Goal: Task Accomplishment & Management: Manage account settings

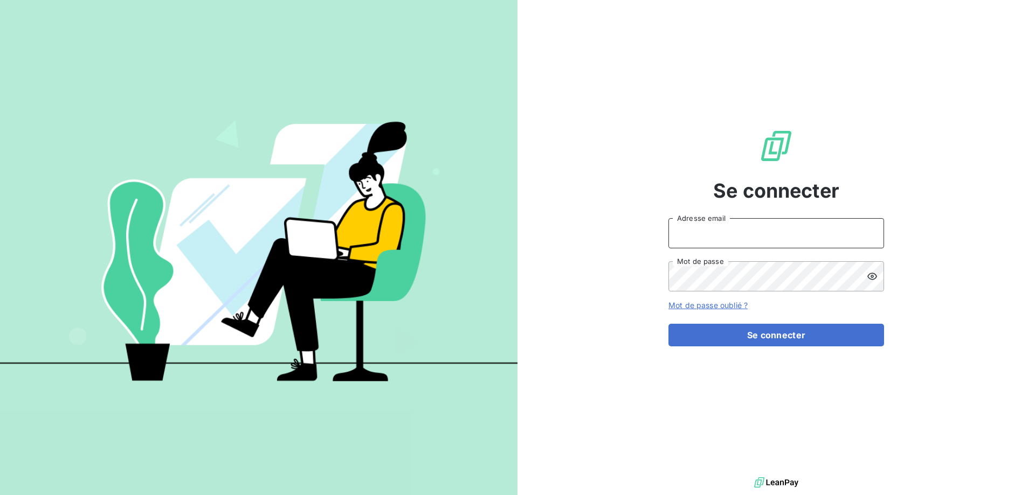
click at [745, 220] on input "Adresse email" at bounding box center [776, 233] width 216 height 30
drag, startPoint x: 704, startPoint y: 198, endPoint x: 724, endPoint y: 220, distance: 29.8
click at [706, 201] on div "Se connecter Adresse email Mot de passe Mot de passe oublié ? Se connecter" at bounding box center [776, 237] width 216 height 475
click at [729, 230] on input "Adresse email" at bounding box center [776, 233] width 216 height 30
drag, startPoint x: 906, startPoint y: 193, endPoint x: 551, endPoint y: 61, distance: 378.9
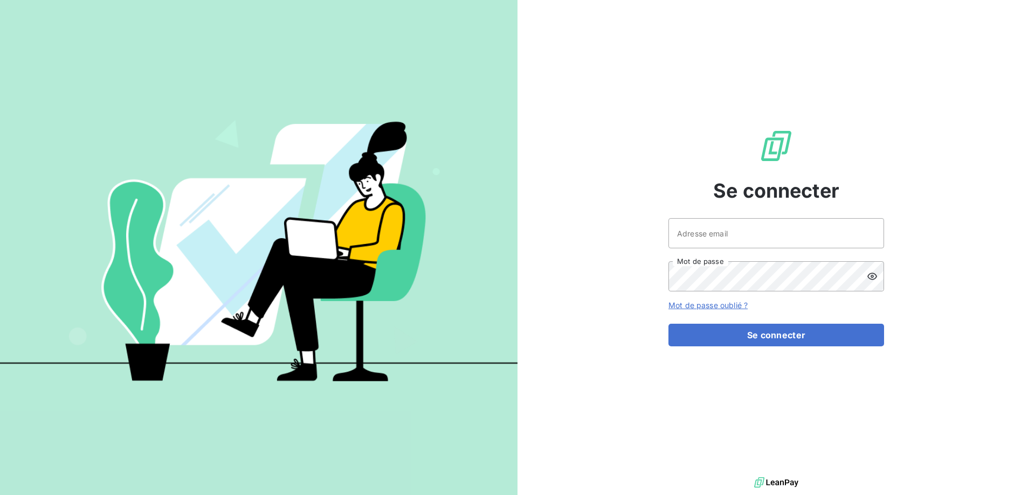
click at [831, 177] on div "Se connecter Adresse email Mot de passe Mot de passe oublié ? Se connecter" at bounding box center [775, 237] width 517 height 475
click at [738, 231] on input "Adresse email" at bounding box center [776, 233] width 216 height 30
type input "EJPANTIC@PERIN.FR"
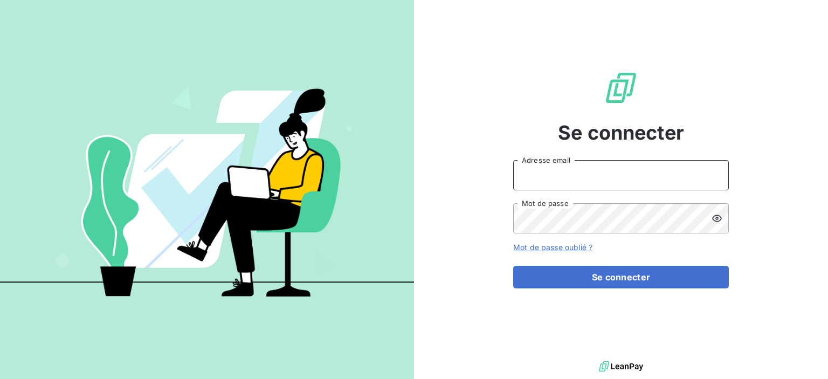
click at [608, 170] on input "Adresse email" at bounding box center [621, 175] width 216 height 30
click at [599, 170] on input "Adresse email" at bounding box center [621, 175] width 216 height 30
click at [595, 128] on span "Se connecter" at bounding box center [621, 132] width 126 height 29
click at [587, 165] on input "Adresse email" at bounding box center [621, 175] width 216 height 30
click at [459, 34] on div "Se connecter Adresse email Mot de passe Mot de passe oublié ? Se connecter" at bounding box center [621, 179] width 414 height 358
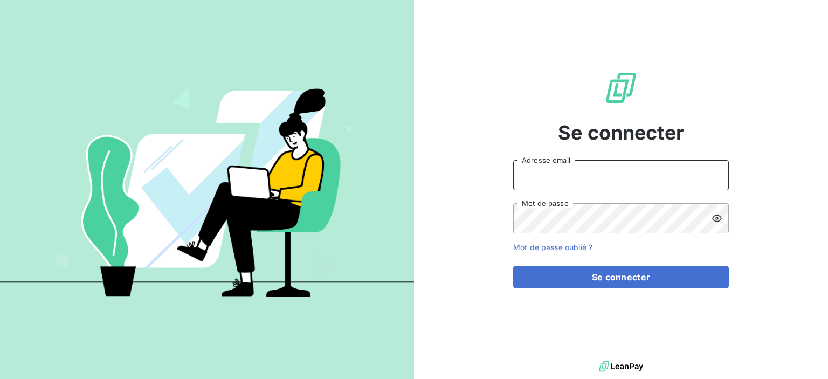
click at [565, 185] on input "Adresse email" at bounding box center [621, 175] width 216 height 30
click at [563, 186] on input "Adresse email" at bounding box center [621, 175] width 216 height 30
type input "[EMAIL_ADDRESS][DOMAIN_NAME]"
drag, startPoint x: 602, startPoint y: 173, endPoint x: 179, endPoint y: 141, distance: 424.7
click at [179, 142] on div "Se connecter securite@perin.fr Adresse email Mot de passe Mot de passe oublié ?…" at bounding box center [414, 189] width 828 height 379
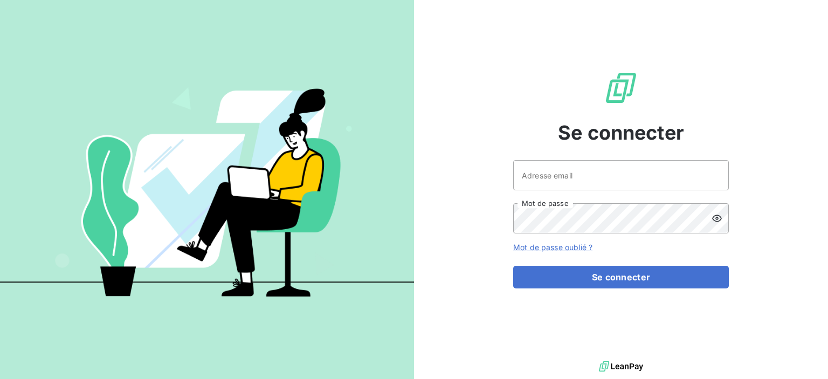
drag, startPoint x: 610, startPoint y: 191, endPoint x: 608, endPoint y: 181, distance: 10.5
click at [610, 191] on div "Adresse email Mot de passe" at bounding box center [621, 196] width 216 height 73
click at [608, 179] on input "Adresse email" at bounding box center [621, 175] width 216 height 30
click at [619, 170] on input "Adresse email" at bounding box center [621, 175] width 216 height 30
click at [606, 176] on input "Adresse email" at bounding box center [621, 175] width 216 height 30
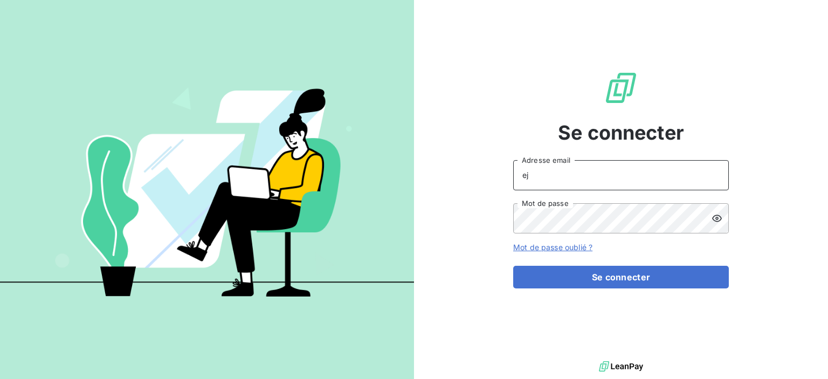
type input "ej"
